Goal: Task Accomplishment & Management: Use online tool/utility

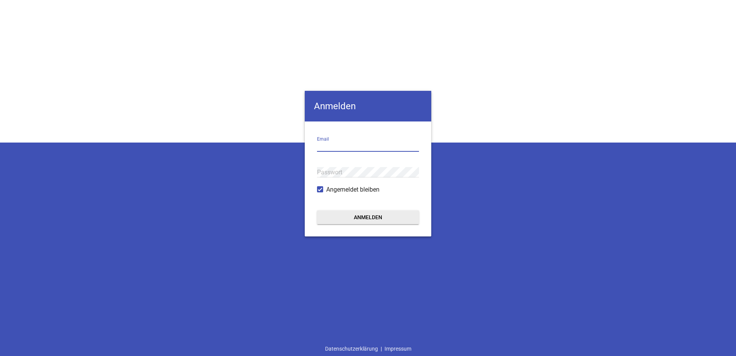
drag, startPoint x: 321, startPoint y: 143, endPoint x: 386, endPoint y: 139, distance: 65.3
click at [321, 143] on input "email" at bounding box center [368, 146] width 102 height 10
paste input "[EMAIL_ADDRESS][DOMAIN_NAME][PERSON_NAME]"
type input "[EMAIL_ADDRESS][DOMAIN_NAME][PERSON_NAME]"
click at [354, 166] on div "Passwort" at bounding box center [368, 172] width 102 height 26
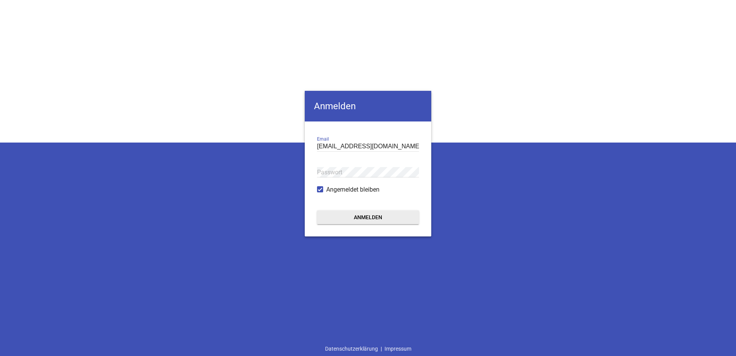
click at [341, 163] on div "Passwort" at bounding box center [368, 172] width 102 height 26
click at [381, 219] on button "Anmelden" at bounding box center [368, 217] width 102 height 14
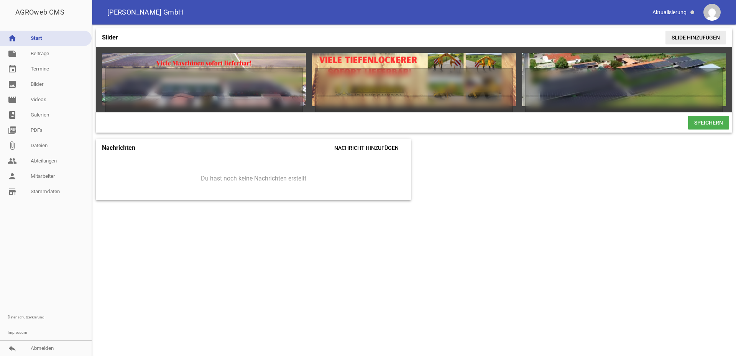
click at [706, 34] on span "Slide hinzufügen" at bounding box center [695, 38] width 61 height 14
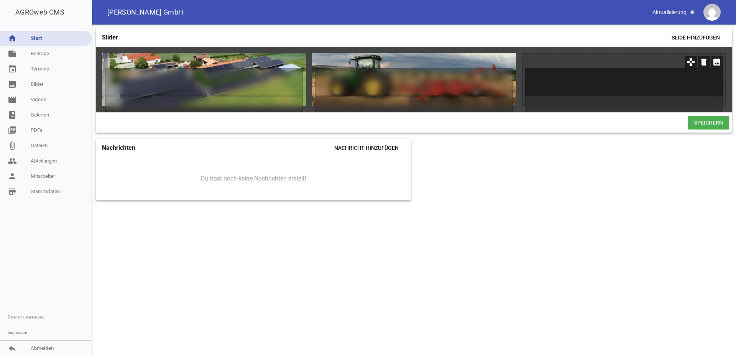
click at [669, 88] on h1 at bounding box center [624, 82] width 198 height 28
click at [693, 86] on h1 at bounding box center [624, 82] width 198 height 28
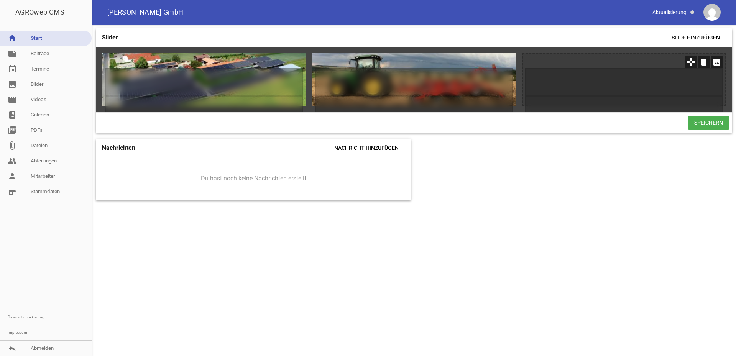
click at [720, 61] on icon "image" at bounding box center [716, 62] width 12 height 12
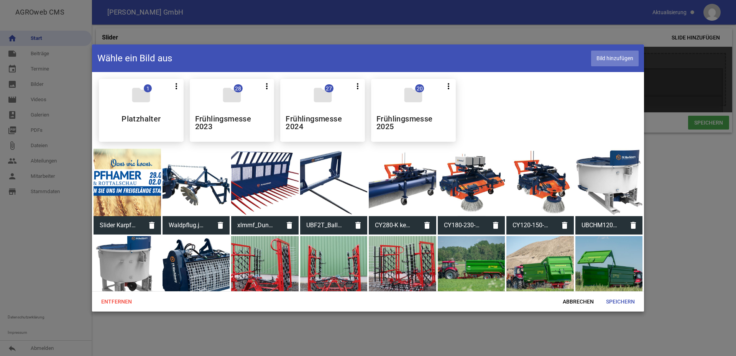
click at [614, 57] on span "Bild hinzufügen" at bounding box center [615, 59] width 48 height 16
click at [620, 300] on span "Speichern" at bounding box center [620, 302] width 41 height 14
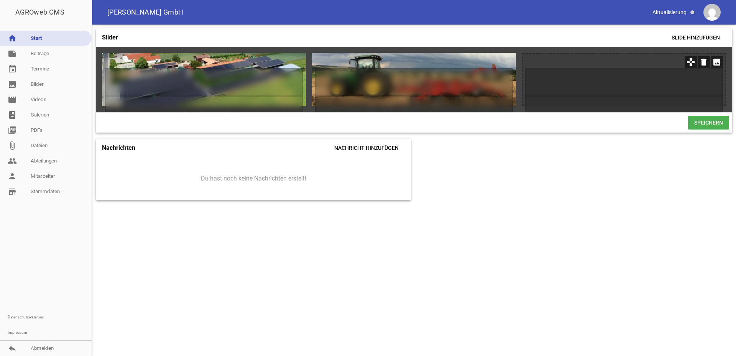
click at [718, 63] on icon "image" at bounding box center [716, 62] width 12 height 12
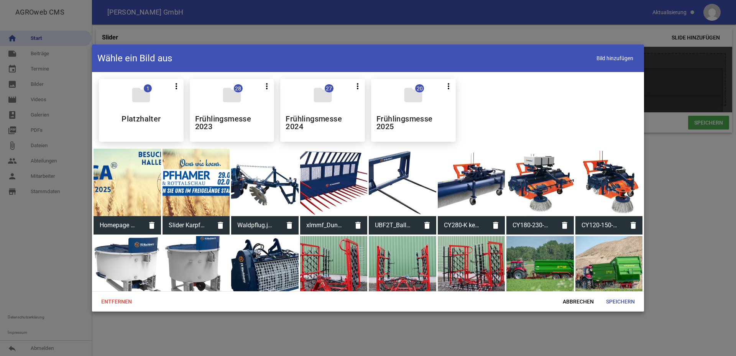
click at [124, 190] on div at bounding box center [126, 182] width 67 height 67
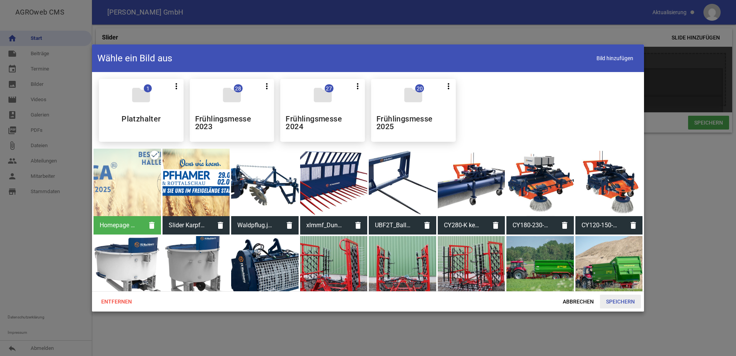
click at [617, 302] on span "Speichern" at bounding box center [620, 302] width 41 height 14
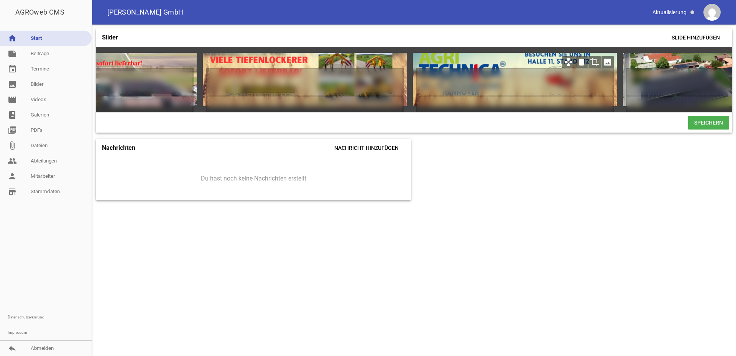
scroll to position [0, 107]
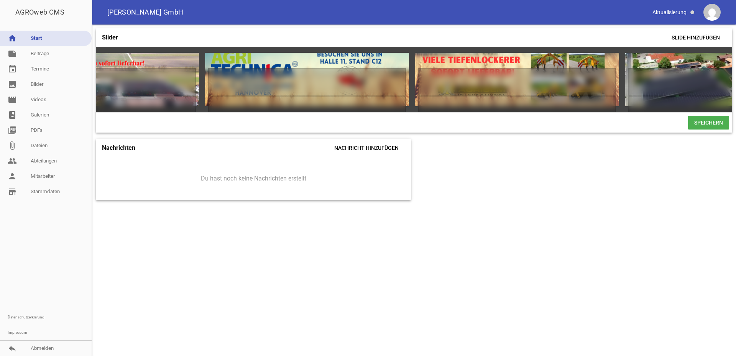
drag, startPoint x: 421, startPoint y: 116, endPoint x: 307, endPoint y: 115, distance: 114.2
click at [307, 115] on div "games delete crop image games delete crop image games delete crop image games d…" at bounding box center [414, 90] width 636 height 86
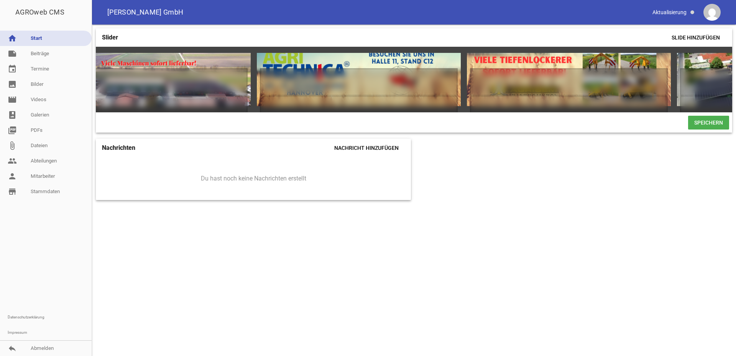
scroll to position [0, 0]
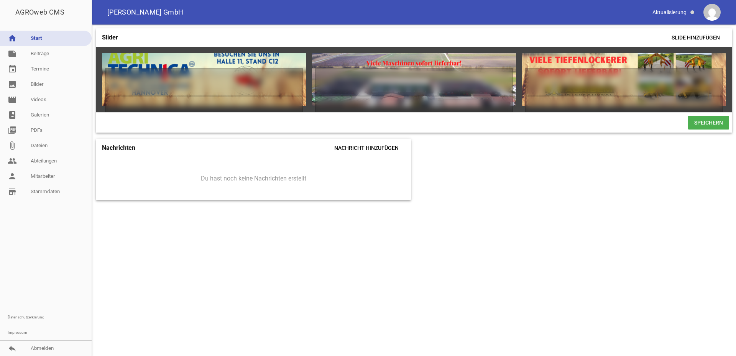
click at [708, 126] on span "Speichern" at bounding box center [708, 123] width 41 height 14
click at [693, 127] on span "Speichern" at bounding box center [708, 123] width 41 height 14
click at [708, 127] on span "Speichern" at bounding box center [708, 123] width 41 height 14
click at [693, 130] on span "Speichern" at bounding box center [708, 123] width 41 height 14
